Goal: Find contact information: Find contact information

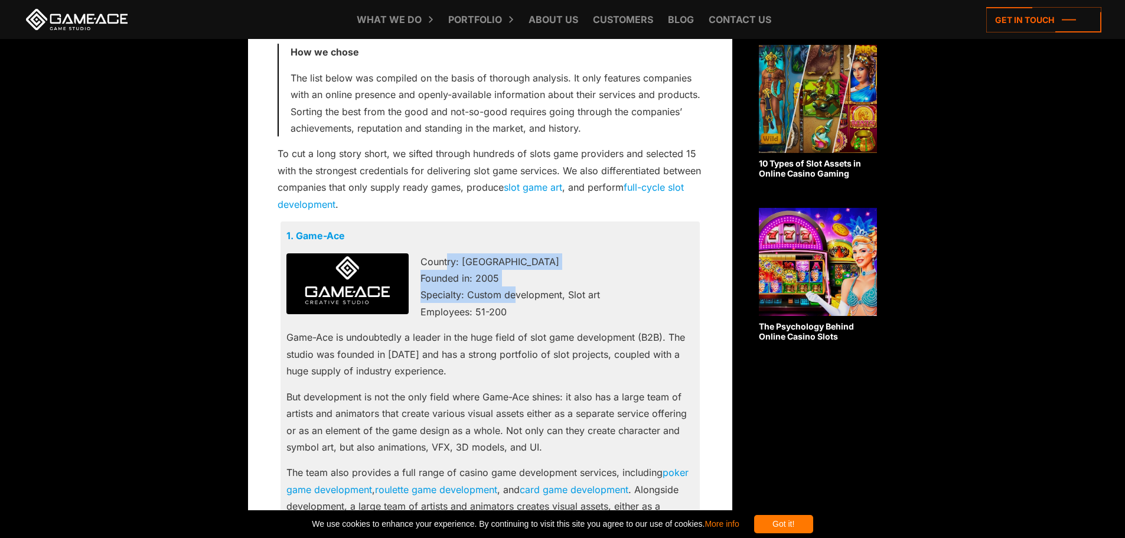
drag, startPoint x: 427, startPoint y: 266, endPoint x: 504, endPoint y: 311, distance: 89.8
click at [498, 301] on p "Country: [GEOGRAPHIC_DATA] Founded in: 2005 Specialty: Custom development, Slot…" at bounding box center [491, 286] width 408 height 67
click at [566, 318] on p "Country: [GEOGRAPHIC_DATA] Founded in: 2005 Specialty: Custom development, Slot…" at bounding box center [491, 286] width 408 height 67
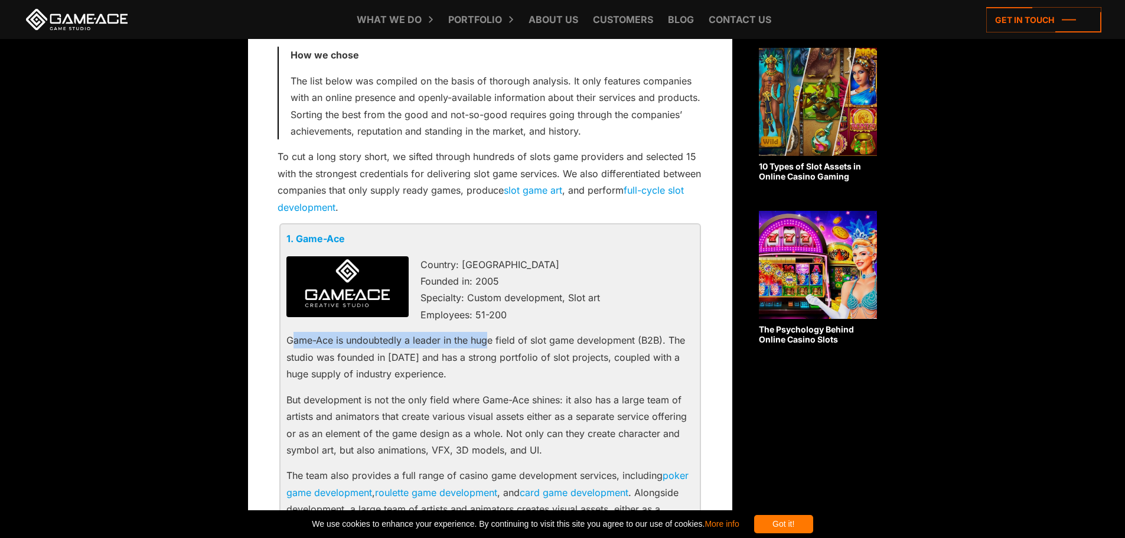
drag, startPoint x: 296, startPoint y: 335, endPoint x: 497, endPoint y: 349, distance: 201.9
click at [496, 349] on p "Game-Ace is undoubtedly a leader in the huge field of slot game development (B2…" at bounding box center [491, 357] width 408 height 50
click at [527, 376] on p "Game-Ace is undoubtedly a leader in the huge field of slot game development (B2…" at bounding box center [491, 357] width 408 height 50
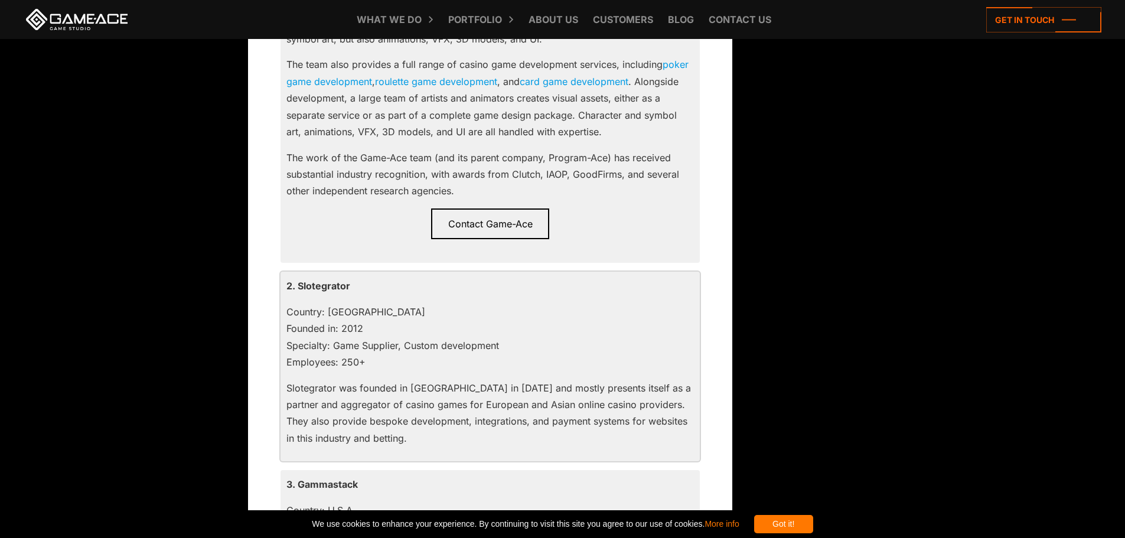
scroll to position [1119, 0]
click at [504, 234] on span "Contact Game-Ace" at bounding box center [490, 221] width 118 height 31
click at [471, 229] on span "Contact Game-Ace" at bounding box center [490, 221] width 118 height 31
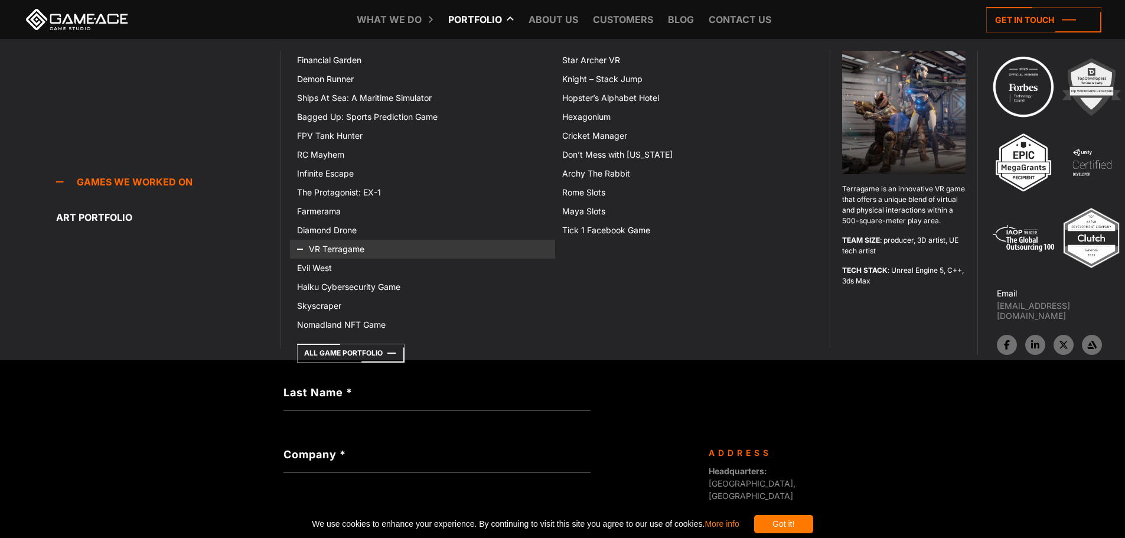
click at [340, 249] on link "VR Terragame" at bounding box center [422, 249] width 265 height 19
